Goal: Task Accomplishment & Management: Use online tool/utility

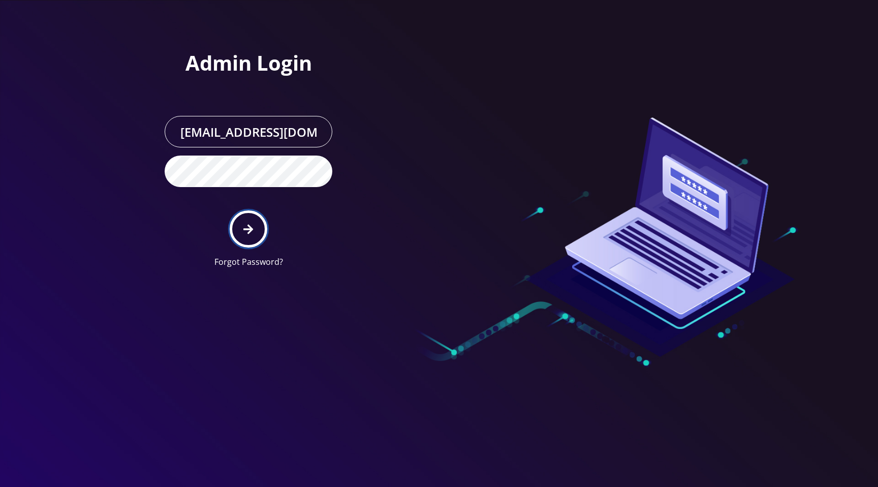
click at [248, 235] on button "submit" at bounding box center [248, 228] width 37 height 37
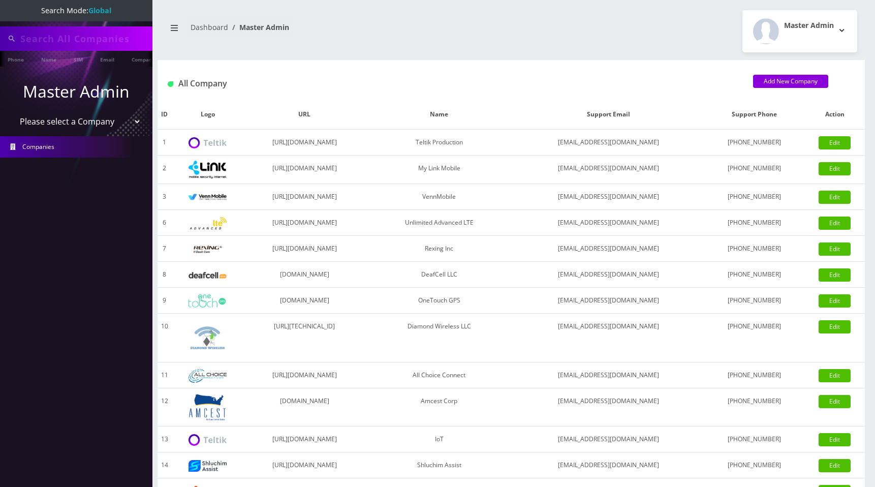
type input "[PERSON_NAME]"
click at [96, 124] on select "Please select a Company Teltik Production My Link Mobile VennMobile Unlimited A…" at bounding box center [77, 122] width 130 height 19
select select "15"
click at [12, 113] on select "Please select a Company Teltik Production My Link Mobile VennMobile Unlimited A…" at bounding box center [77, 122] width 130 height 19
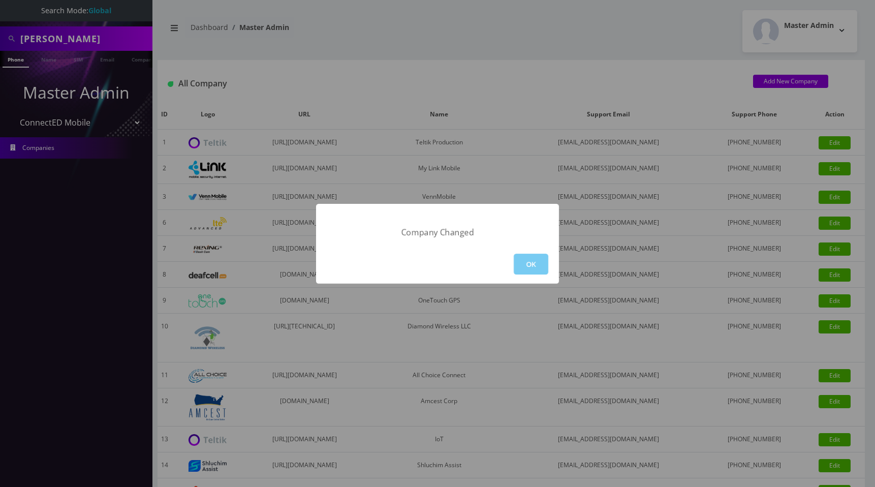
click at [536, 264] on button "OK" at bounding box center [531, 263] width 35 height 21
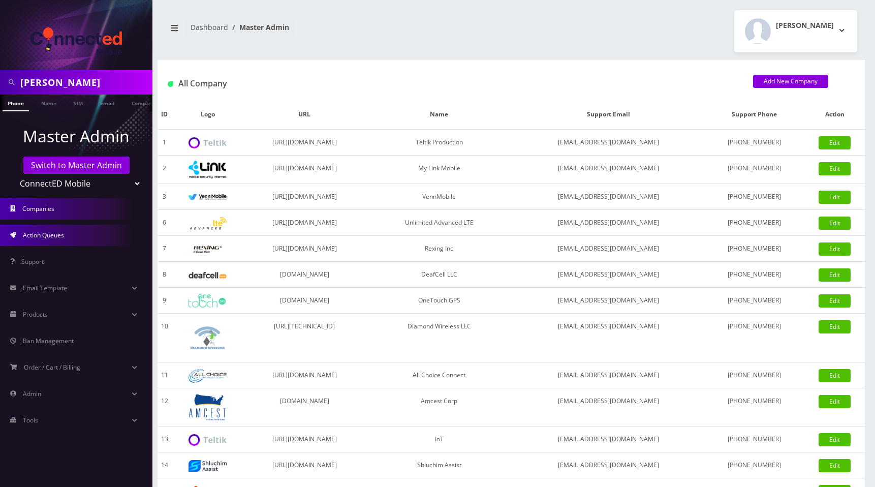
drag, startPoint x: 67, startPoint y: 238, endPoint x: 75, endPoint y: 239, distance: 8.1
click at [67, 238] on link "Action Queues" at bounding box center [76, 235] width 152 height 21
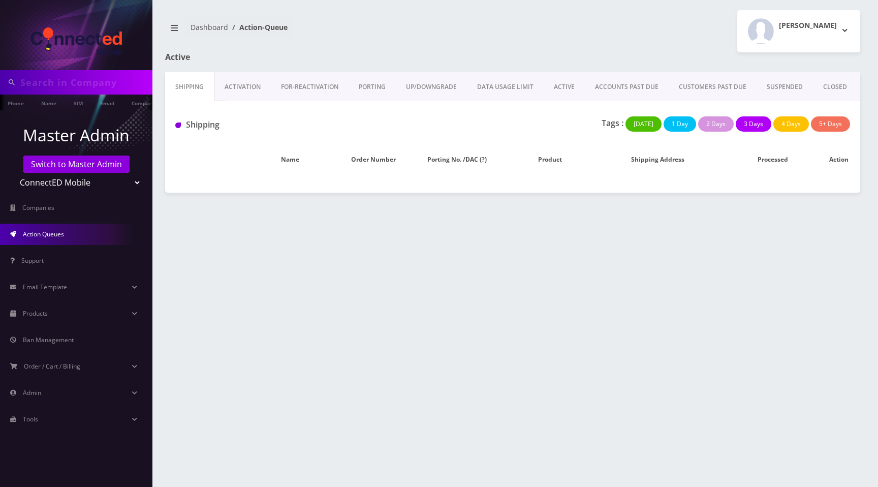
type input "[PERSON_NAME]"
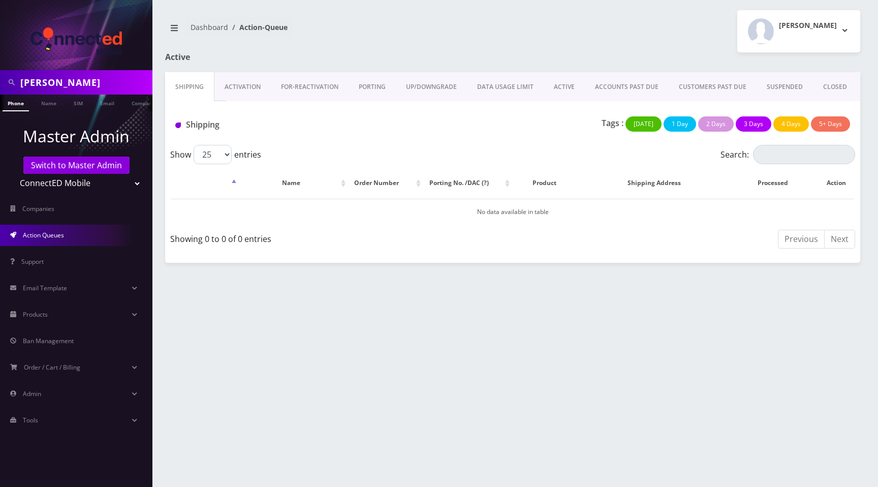
click at [562, 90] on link "ACTIVE" at bounding box center [564, 86] width 41 height 29
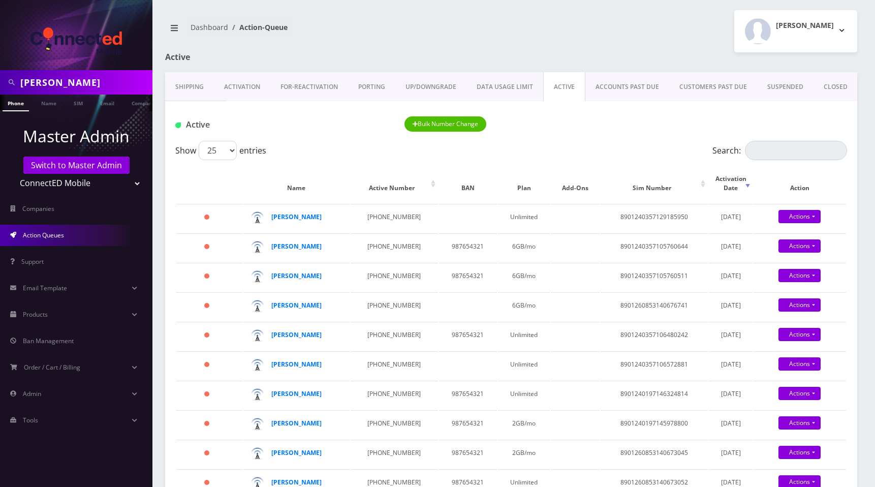
click at [191, 86] on link "Shipping" at bounding box center [189, 86] width 49 height 29
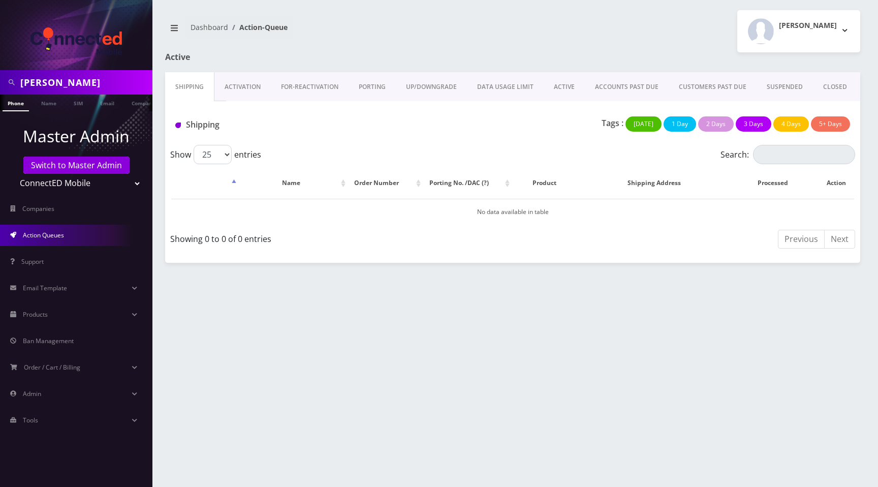
click at [243, 83] on link "Activation" at bounding box center [242, 86] width 56 height 29
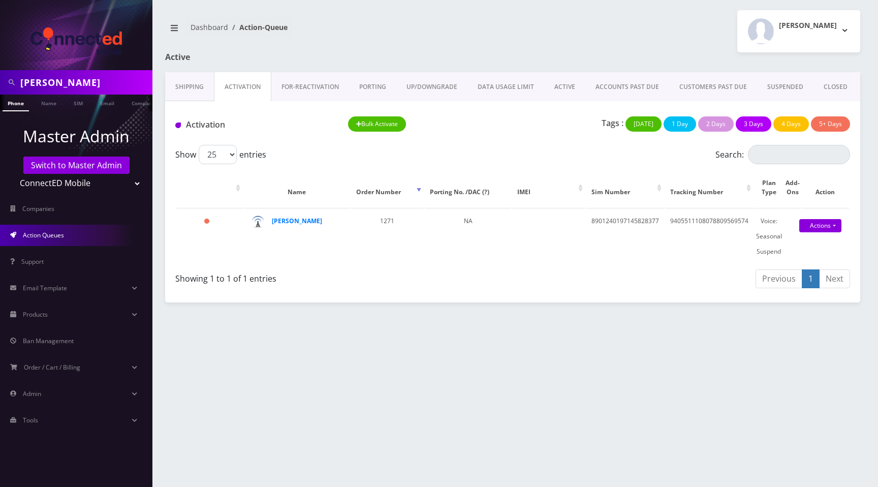
click at [530, 52] on div at bounding box center [630, 62] width 473 height 20
click at [619, 33] on div "Andie Kaplan Logout" at bounding box center [690, 31] width 355 height 42
click at [531, 134] on div "Tags : Today 1 Day 2 Days 3 Days 4 Days 5+ Days" at bounding box center [685, 126] width 345 height 21
click at [529, 29] on div "Andie Kaplan Logout" at bounding box center [690, 31] width 355 height 42
click at [831, 88] on link "CLOSED" at bounding box center [835, 86] width 44 height 29
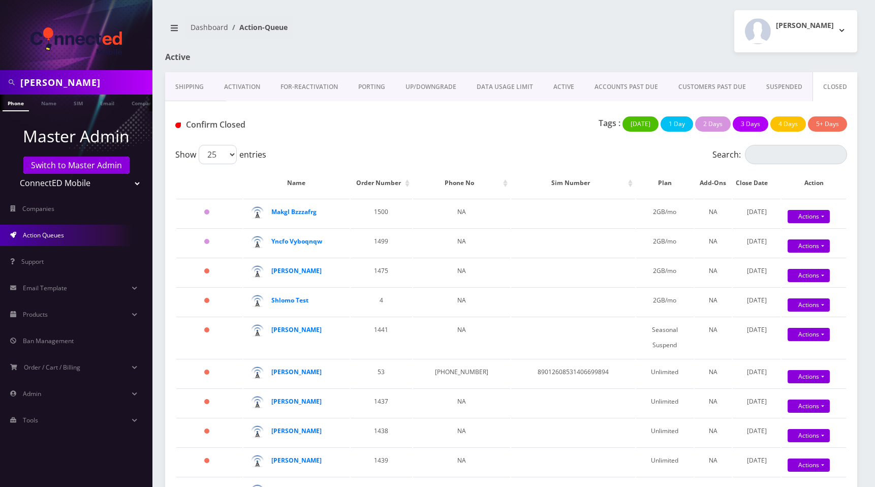
click at [602, 16] on div "Andie Kaplan Logout" at bounding box center [688, 31] width 354 height 42
